Goal: Information Seeking & Learning: Learn about a topic

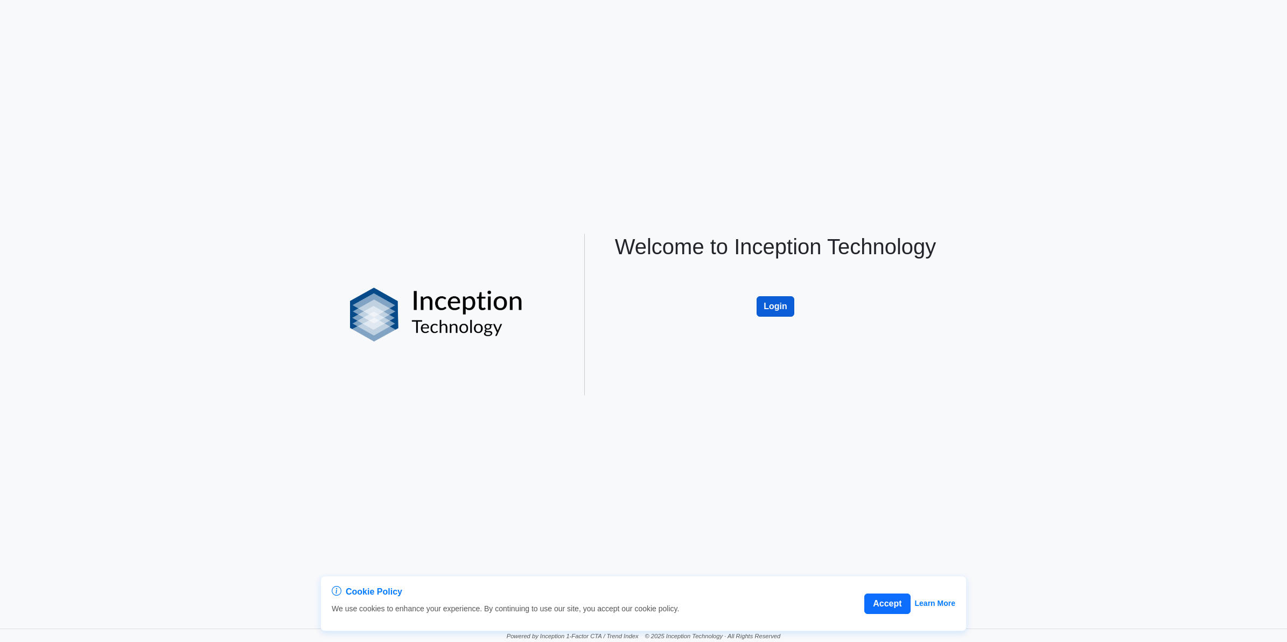
click at [764, 303] on button "Login" at bounding box center [776, 306] width 38 height 20
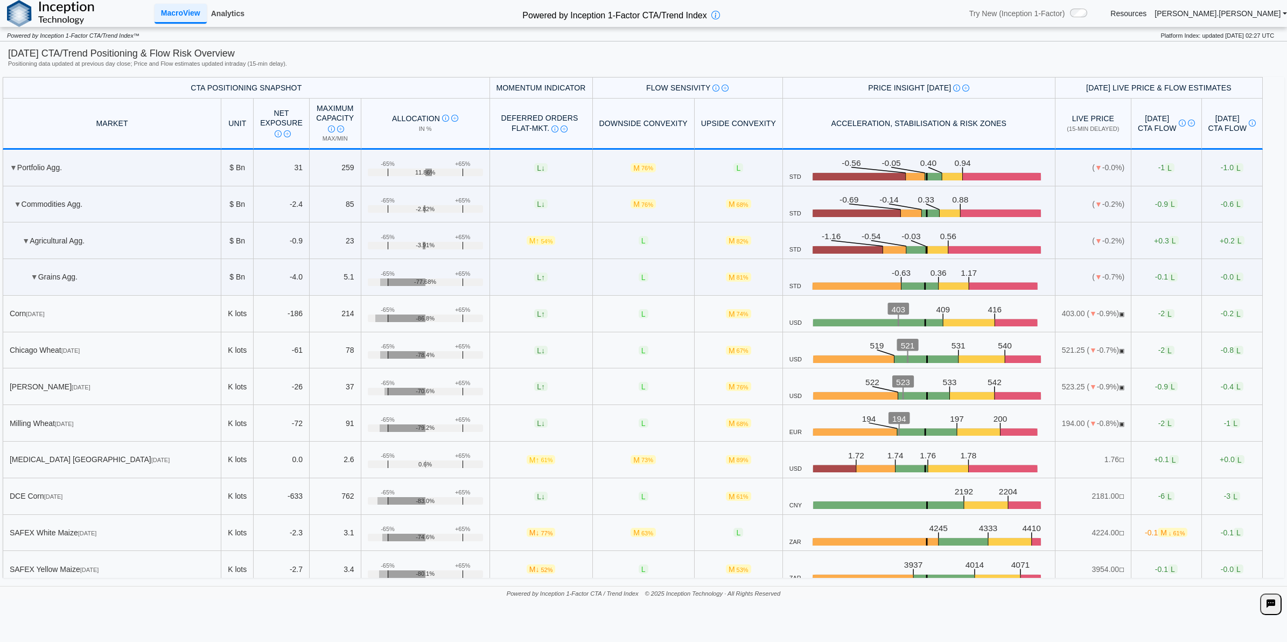
click at [246, 11] on link "Analytics" at bounding box center [228, 13] width 42 height 18
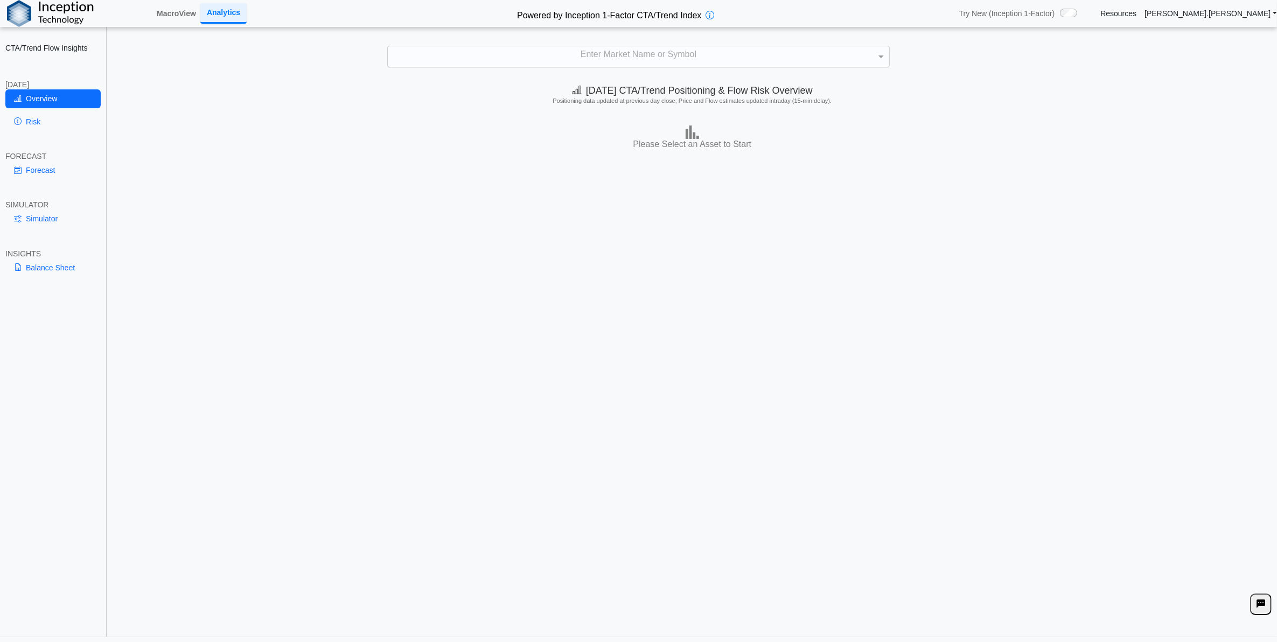
click at [675, 66] on div "Enter Market Name or Symbol" at bounding box center [638, 56] width 501 height 20
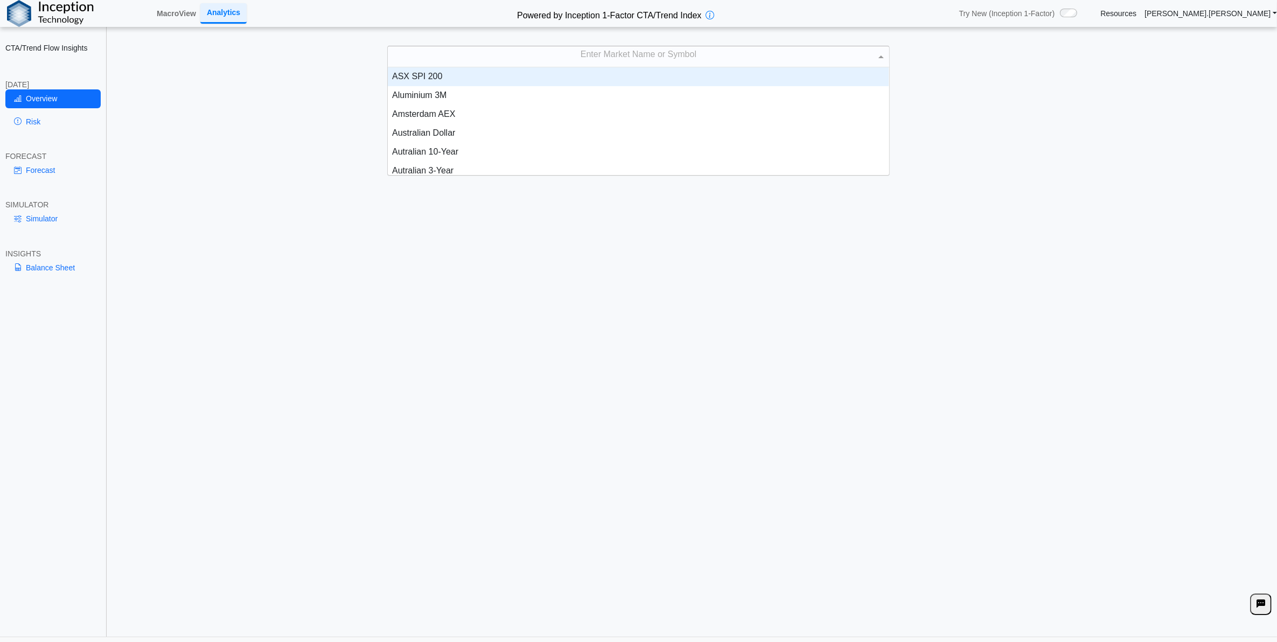
scroll to position [11, 11]
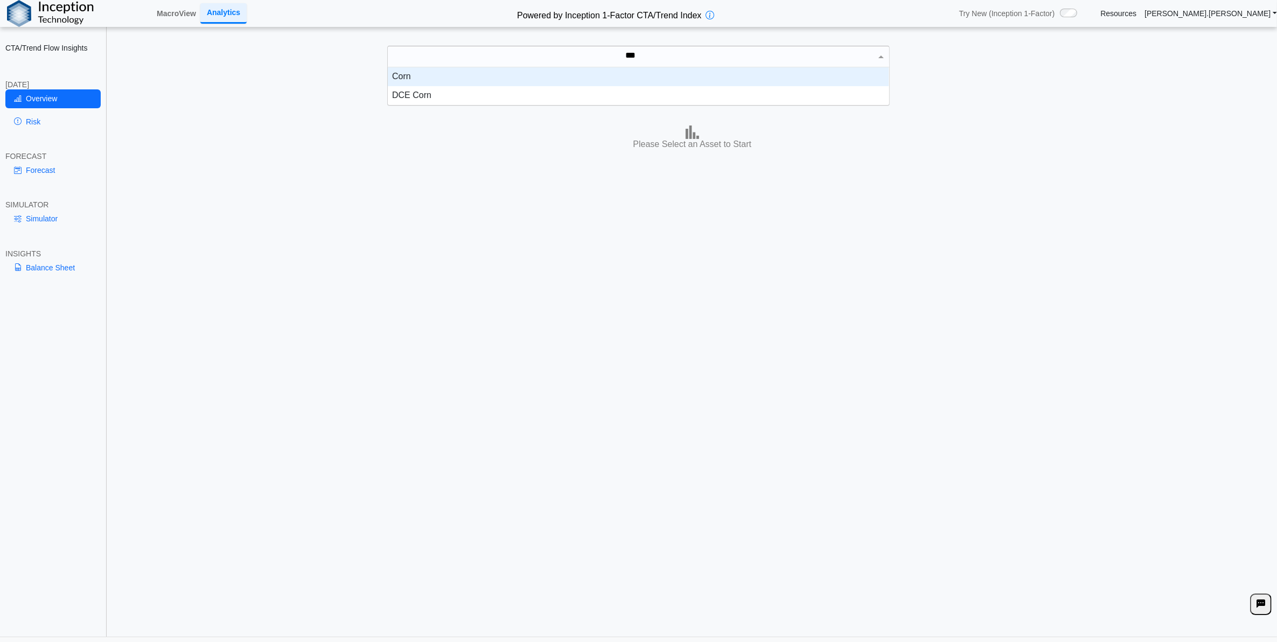
type input "****"
drag, startPoint x: 687, startPoint y: 78, endPoint x: 668, endPoint y: 90, distance: 22.6
click at [688, 78] on div "Corn" at bounding box center [638, 76] width 501 height 19
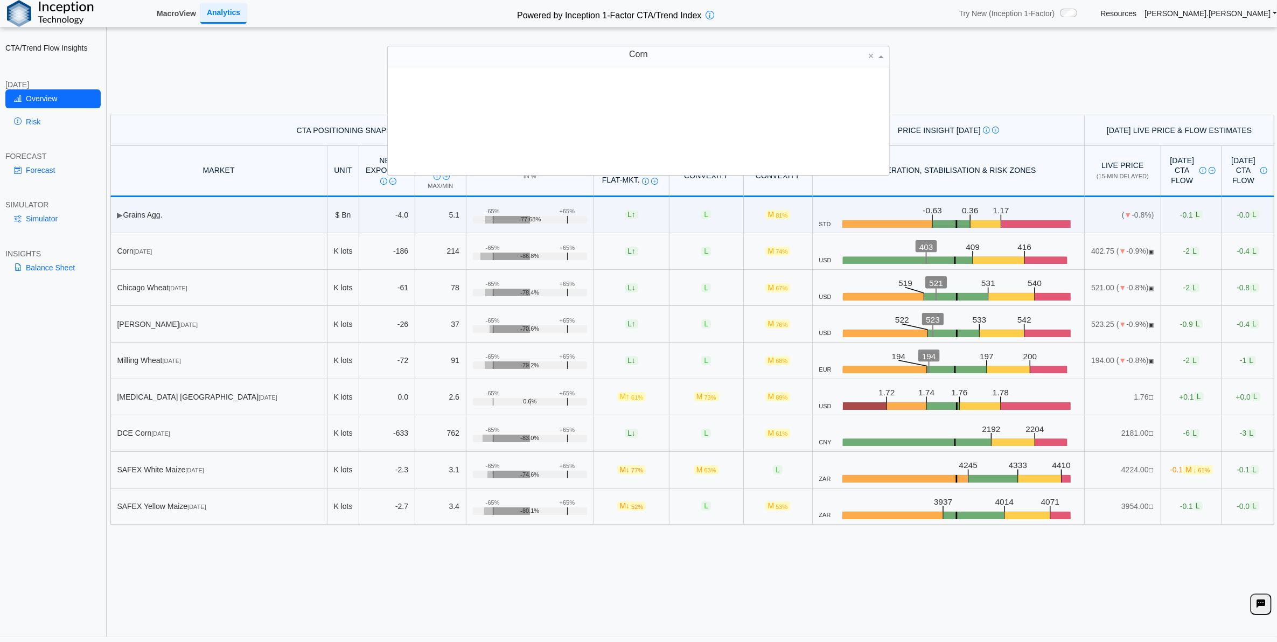
scroll to position [97, 491]
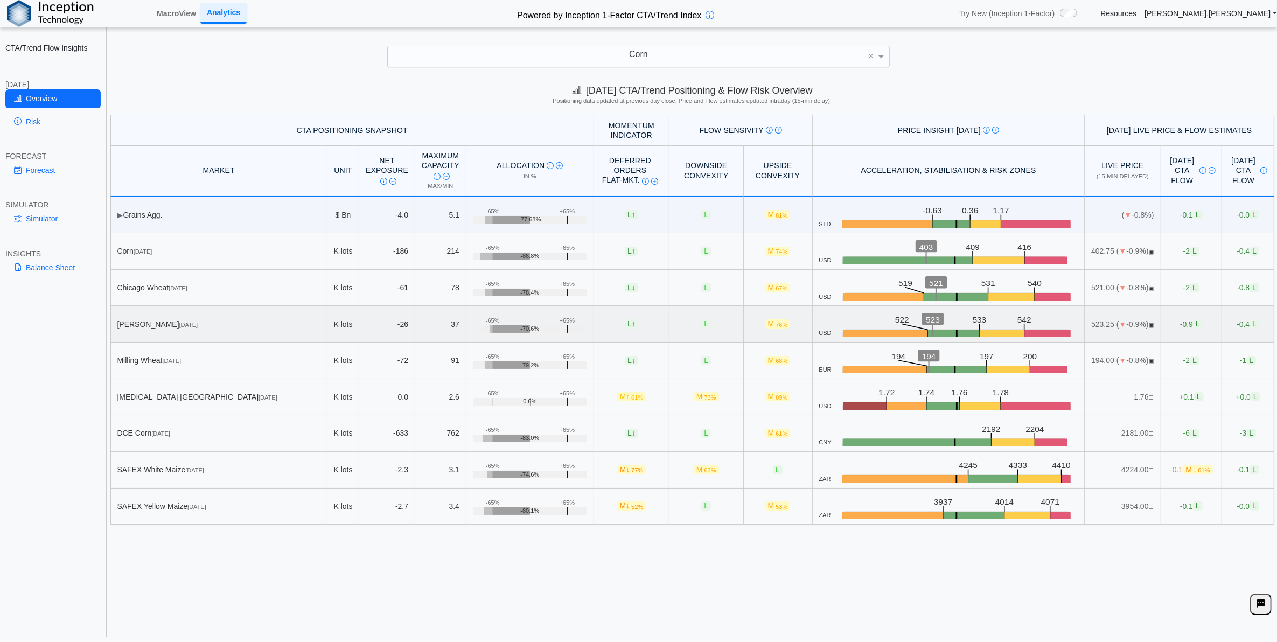
drag, startPoint x: 233, startPoint y: 596, endPoint x: 133, endPoint y: 341, distance: 274.3
click at [231, 595] on div "[DATE] CTA/Trend Positioning & Flow Risk Overview Positioning data updated at p…" at bounding box center [692, 357] width 1169 height 559
click at [47, 122] on link "Risk" at bounding box center [52, 122] width 95 height 18
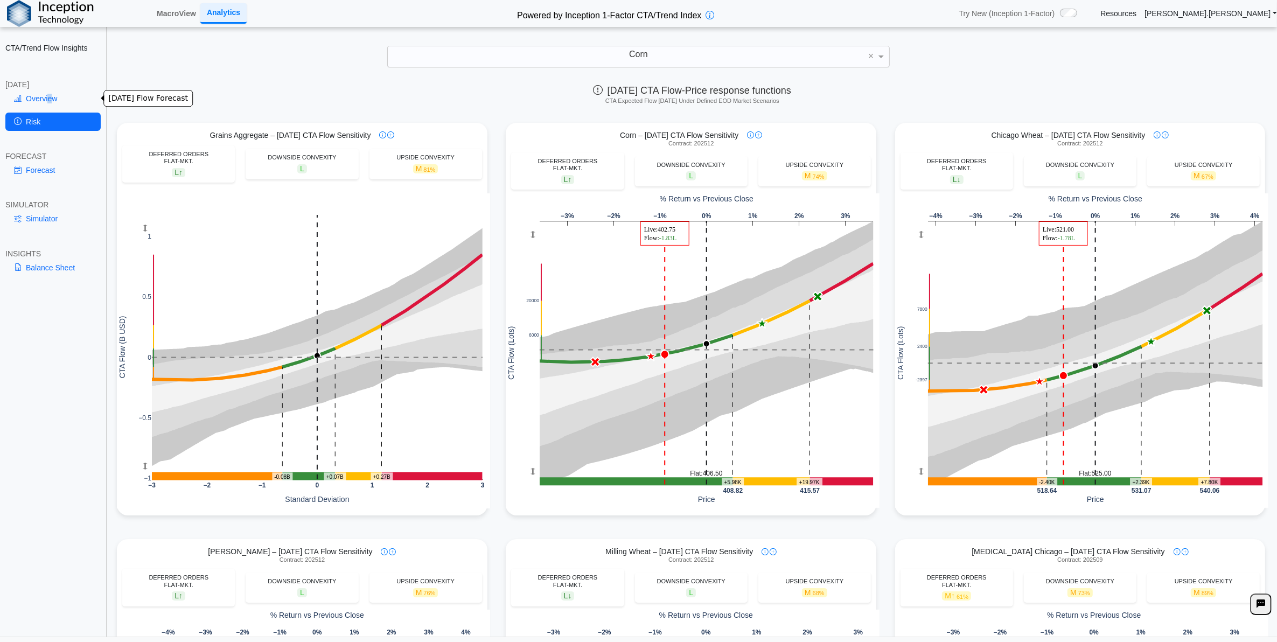
click at [49, 99] on link "Overview" at bounding box center [52, 98] width 95 height 18
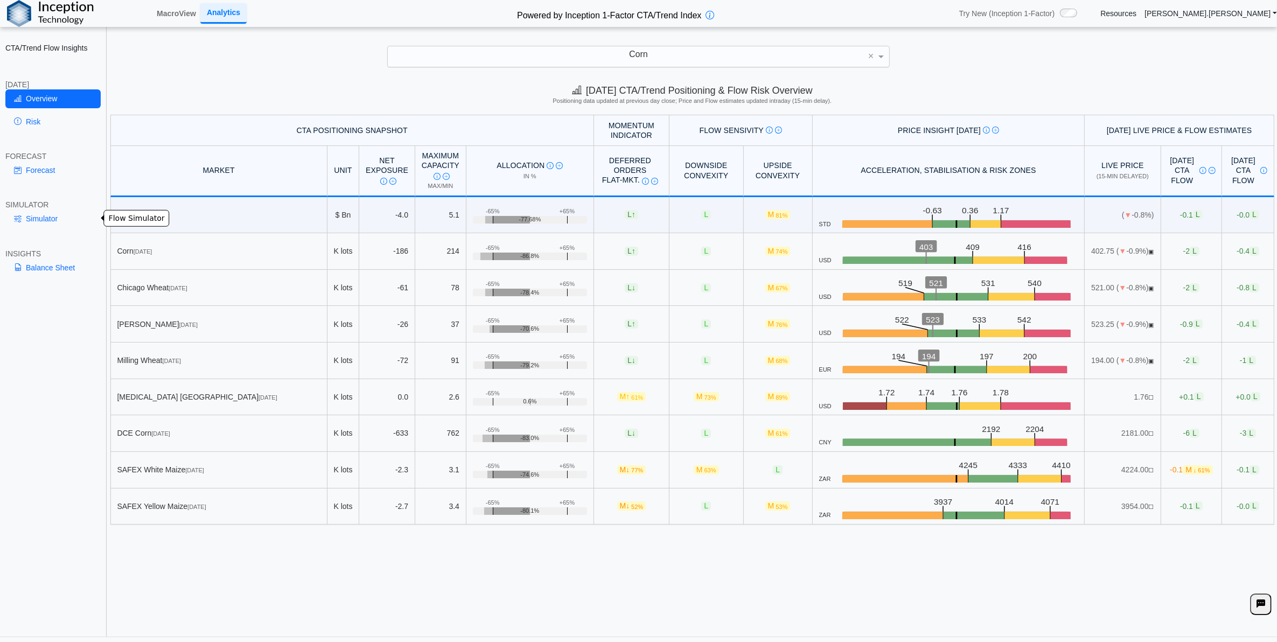
click at [58, 218] on link "Simulator" at bounding box center [52, 219] width 95 height 18
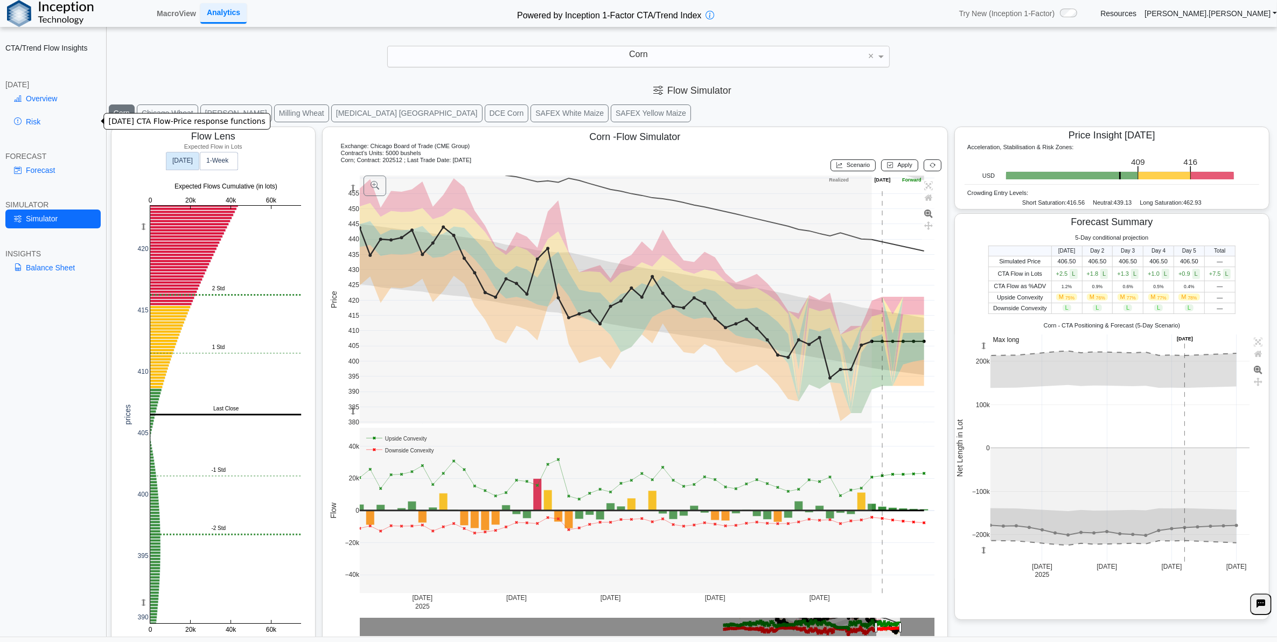
click at [57, 119] on link "Risk" at bounding box center [52, 122] width 95 height 18
